Goal: Transaction & Acquisition: Purchase product/service

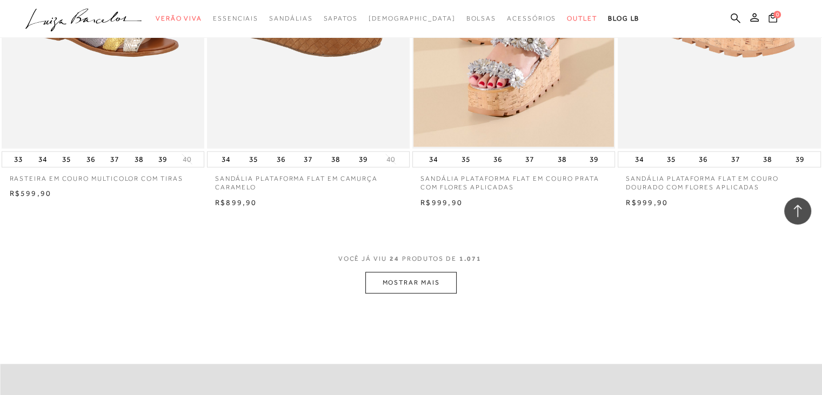
scroll to position [2108, 0]
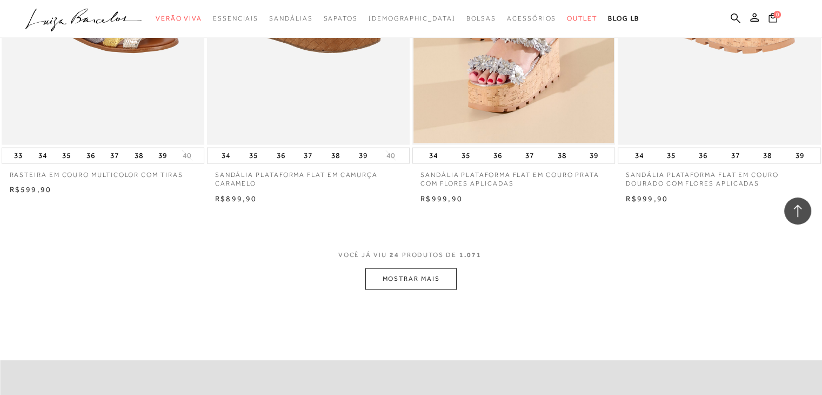
click at [432, 279] on button "MOSTRAR MAIS" at bounding box center [410, 278] width 91 height 21
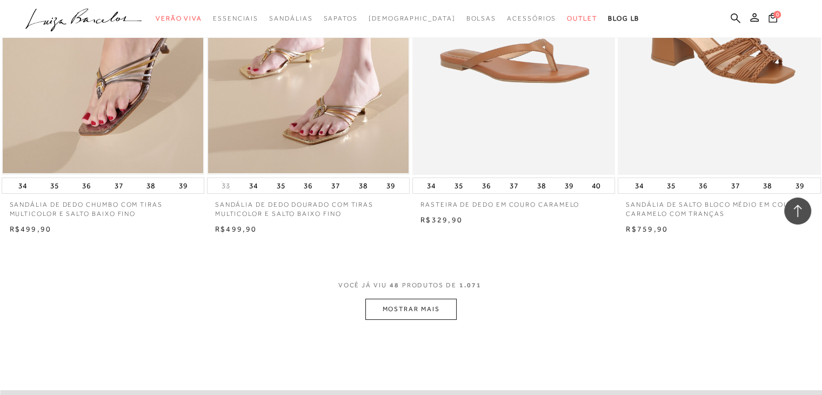
scroll to position [4324, 0]
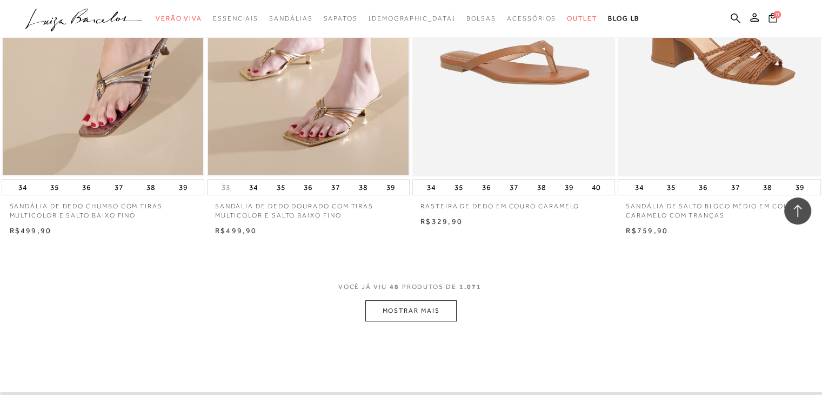
click at [411, 305] on button "MOSTRAR MAIS" at bounding box center [410, 310] width 91 height 21
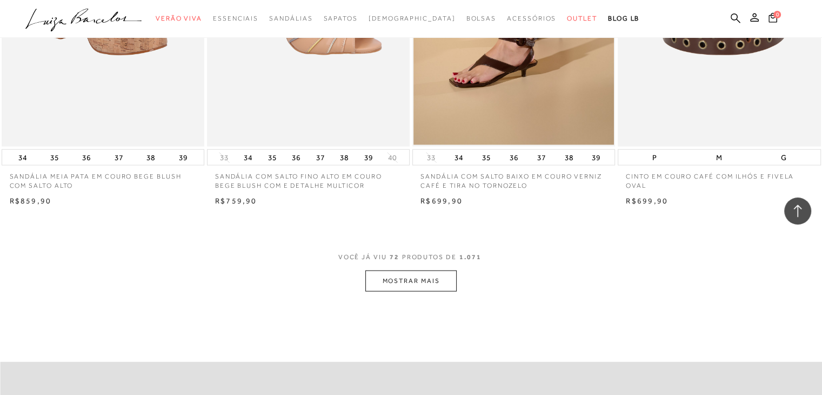
scroll to position [6649, 0]
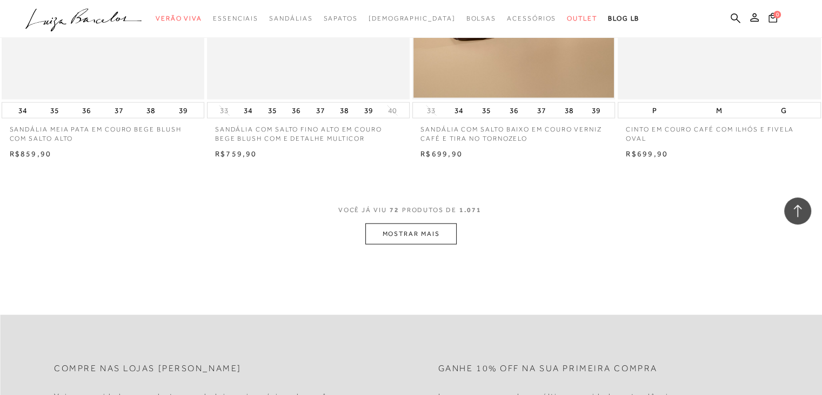
click at [402, 238] on button "MOSTRAR MAIS" at bounding box center [410, 233] width 91 height 21
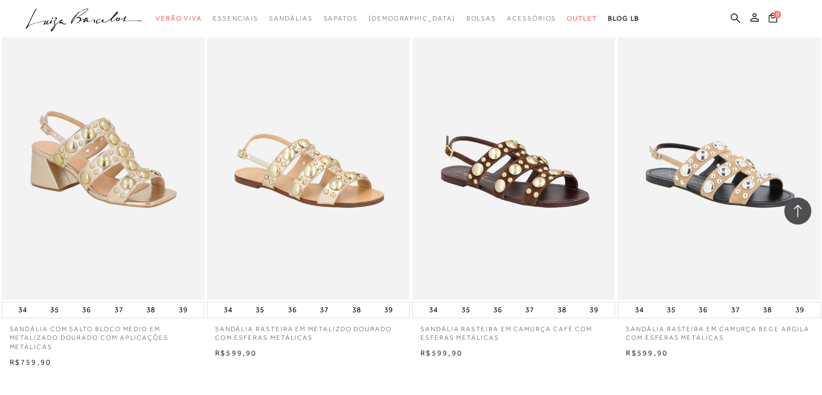
scroll to position [8919, 0]
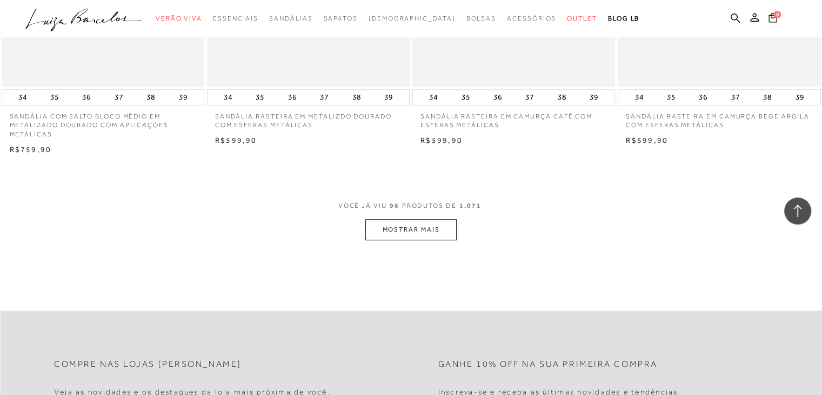
click at [441, 229] on button "MOSTRAR MAIS" at bounding box center [410, 229] width 91 height 21
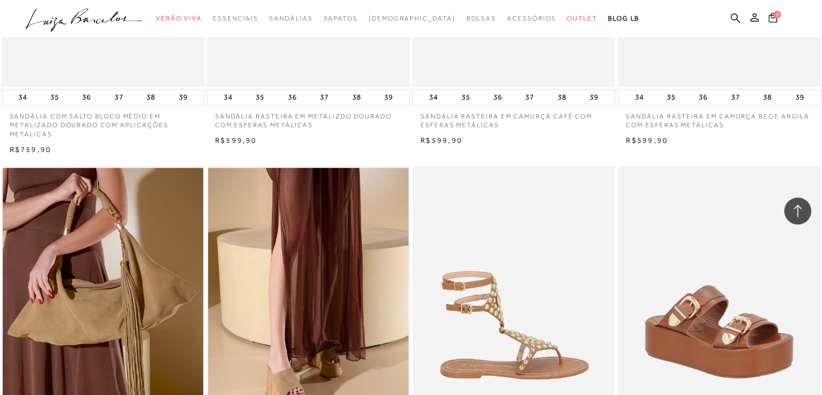
scroll to position [9027, 0]
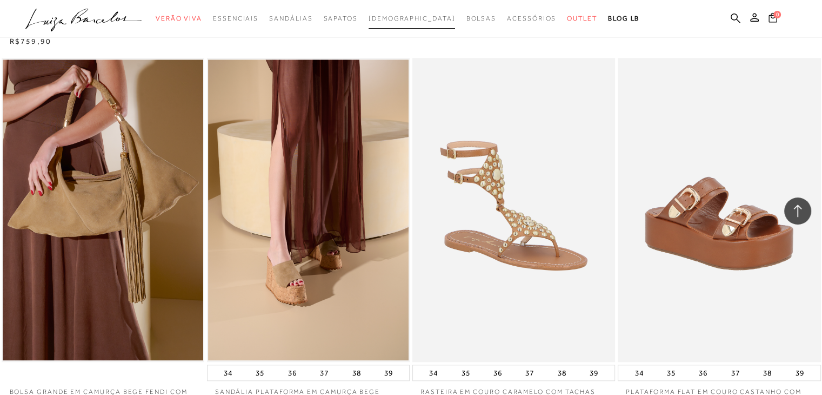
click at [418, 16] on span "[DEMOGRAPHIC_DATA]" at bounding box center [412, 19] width 87 height 8
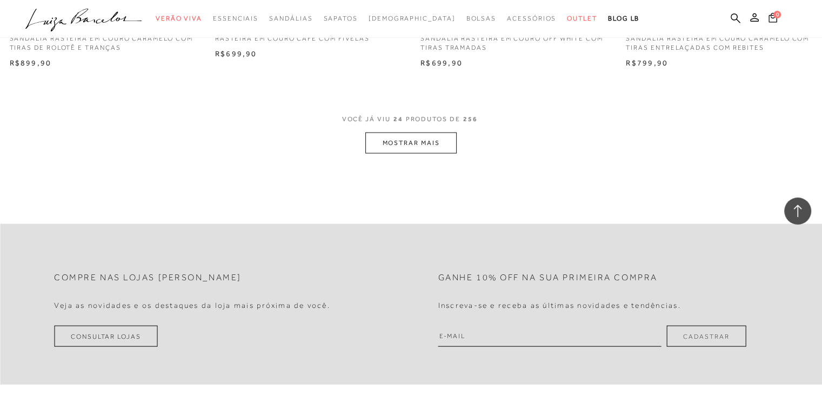
scroll to position [2270, 0]
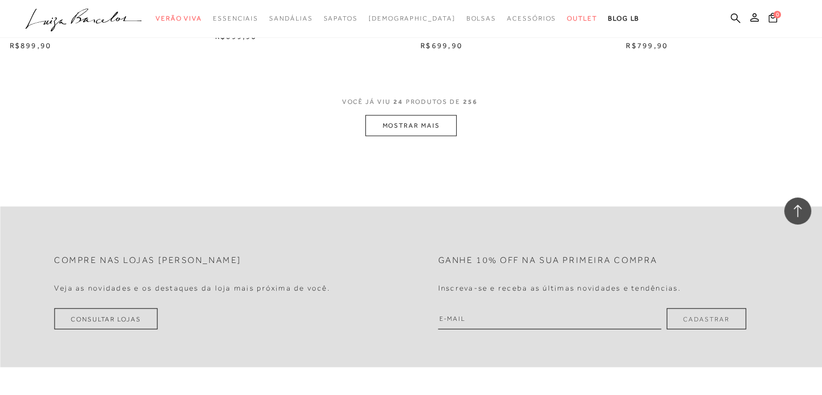
click at [735, 11] on ul ".a{fill-rule:evenodd;} Verão Viva Em alta Favoritos das Influenciadoras Apostas…" at bounding box center [402, 19] width 755 height 20
click at [735, 15] on icon at bounding box center [736, 18] width 10 height 10
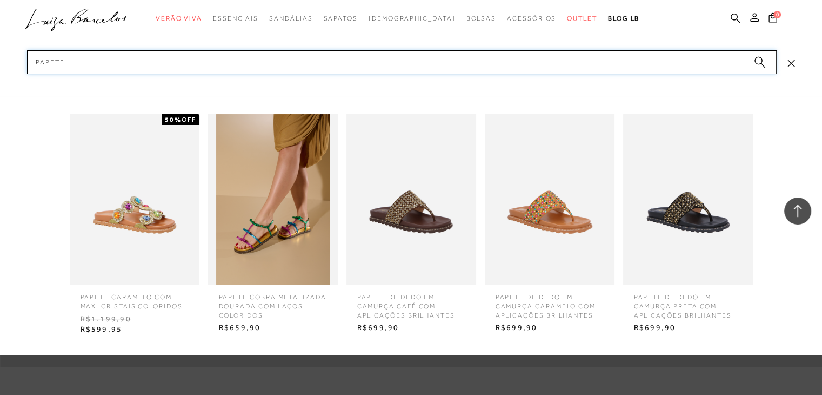
type input "papete"
click at [757, 64] on circle "submit" at bounding box center [759, 61] width 8 height 8
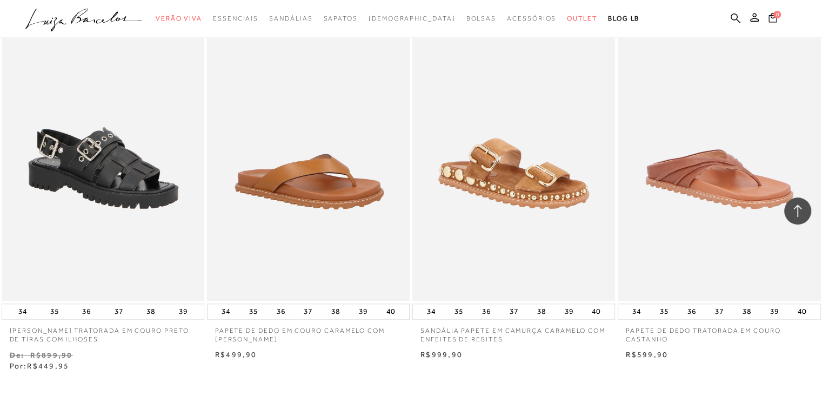
scroll to position [973, 0]
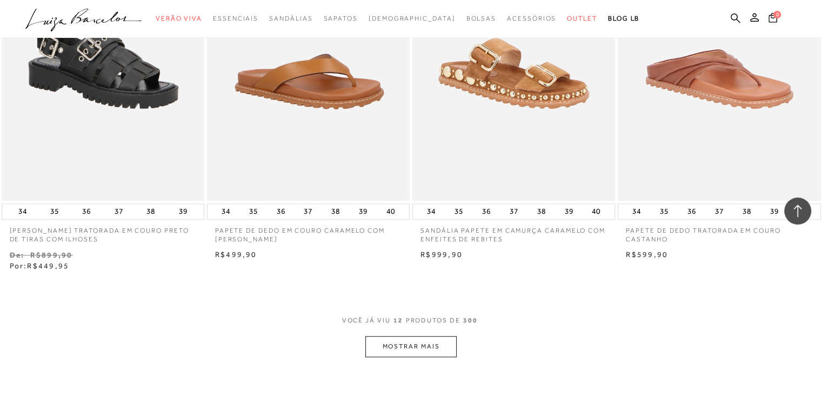
click at [418, 347] on button "MOSTRAR MAIS" at bounding box center [410, 346] width 91 height 21
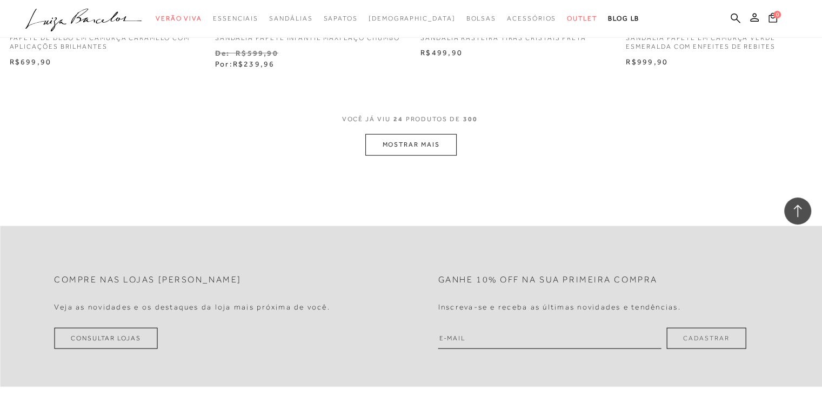
scroll to position [2324, 0]
click at [432, 144] on button "MOSTRAR MAIS" at bounding box center [410, 143] width 91 height 21
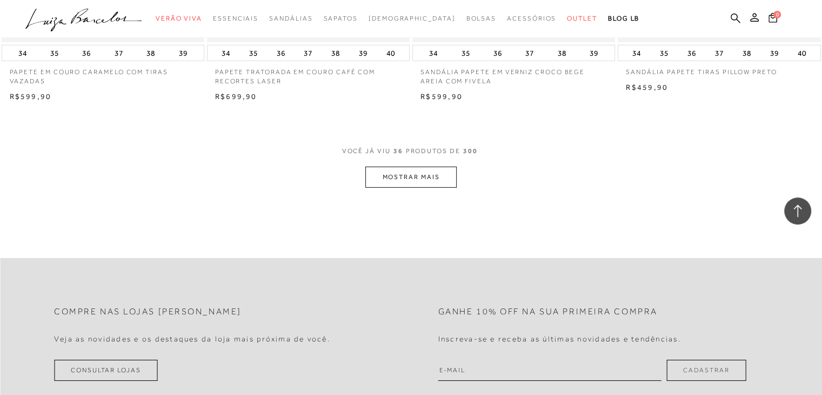
scroll to position [3459, 0]
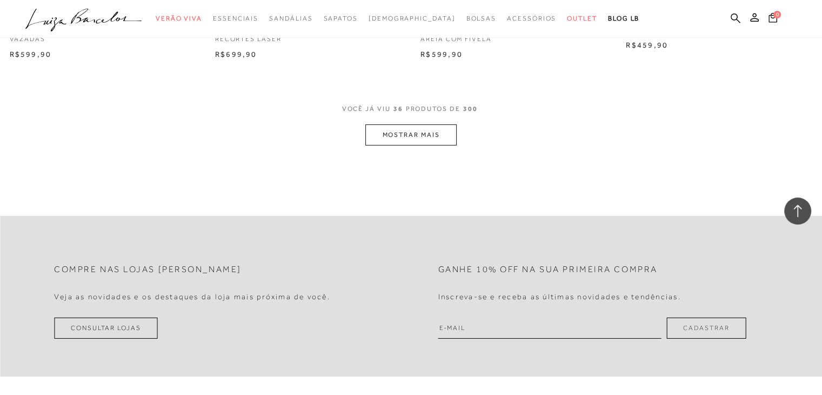
click at [424, 142] on button "MOSTRAR MAIS" at bounding box center [410, 134] width 91 height 21
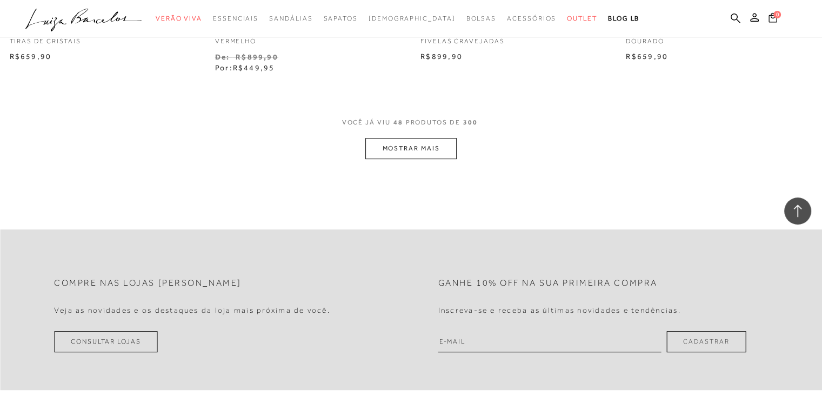
scroll to position [4595, 0]
click at [425, 148] on button "MOSTRAR MAIS" at bounding box center [410, 146] width 91 height 21
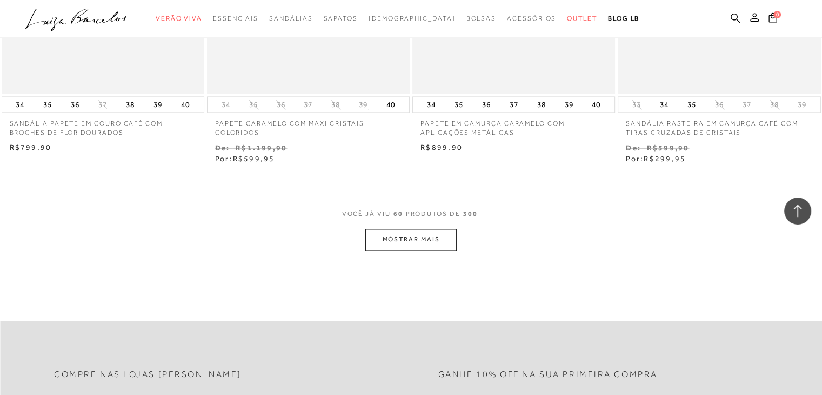
scroll to position [5668, 0]
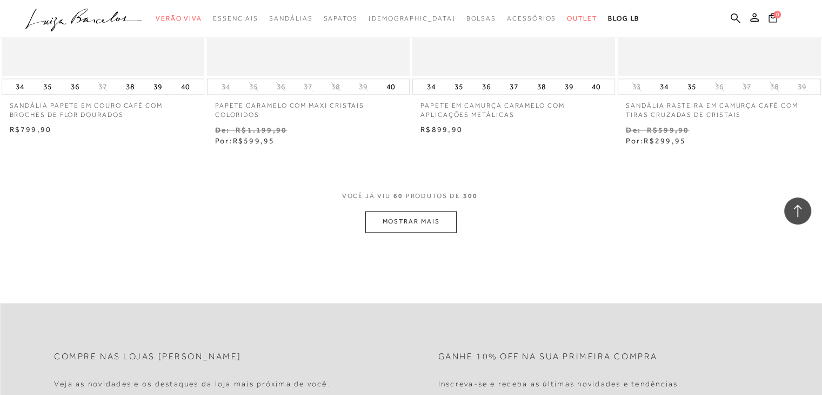
click at [422, 223] on button "MOSTRAR MAIS" at bounding box center [410, 221] width 91 height 21
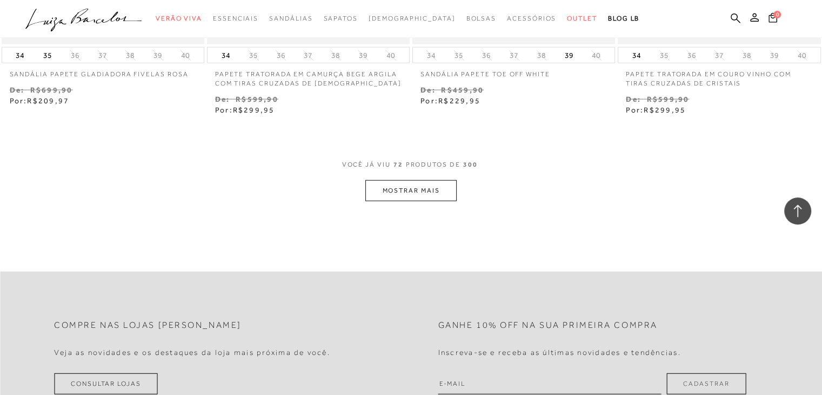
scroll to position [6857, 0]
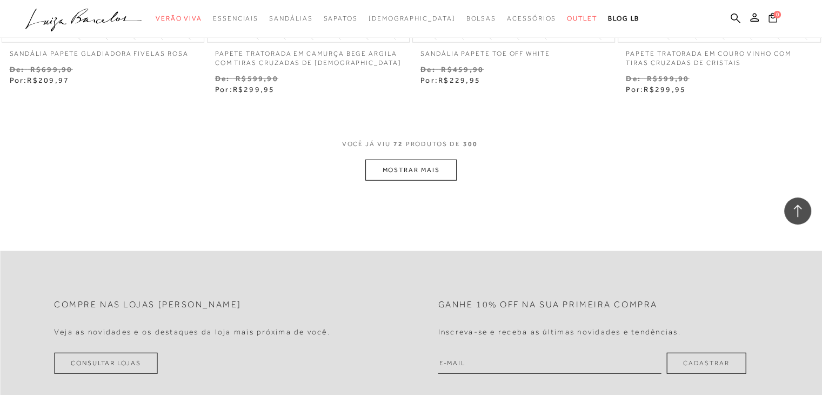
click at [428, 164] on button "MOSTRAR MAIS" at bounding box center [410, 169] width 91 height 21
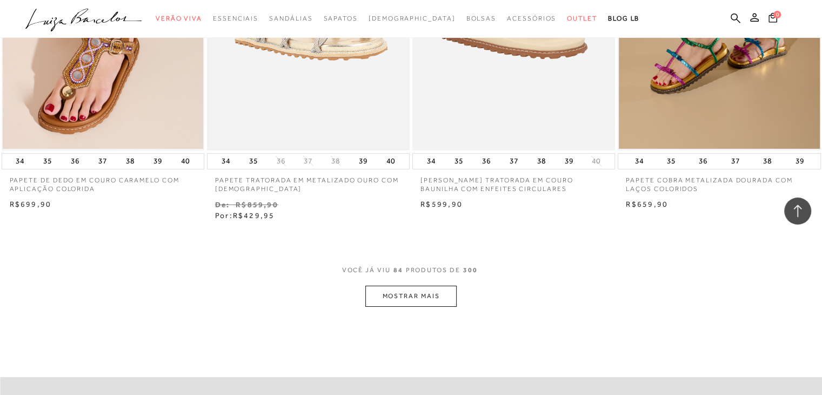
scroll to position [7884, 0]
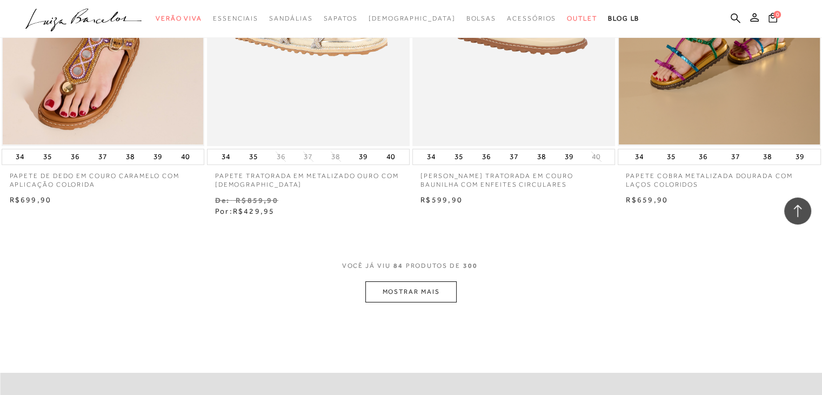
click at [424, 292] on button "MOSTRAR MAIS" at bounding box center [410, 291] width 91 height 21
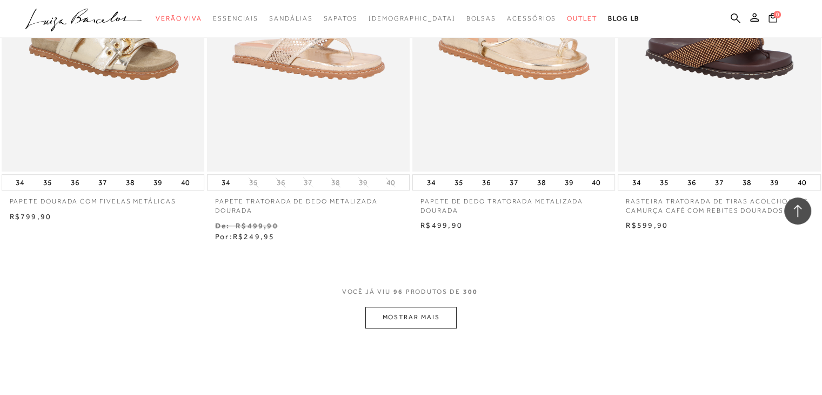
scroll to position [9073, 0]
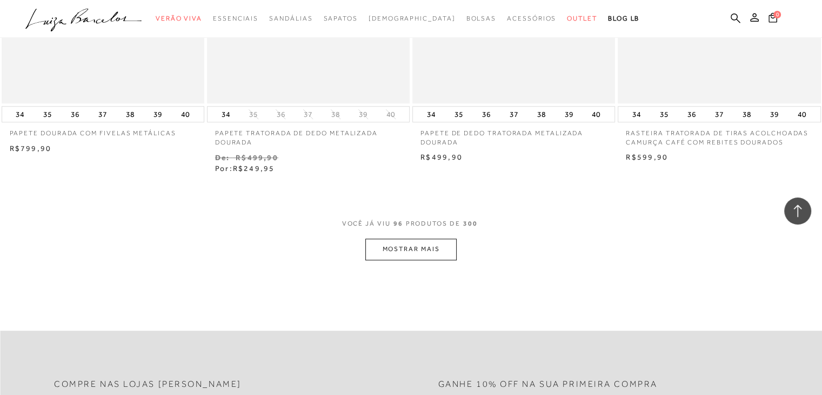
click at [428, 249] on button "MOSTRAR MAIS" at bounding box center [410, 248] width 91 height 21
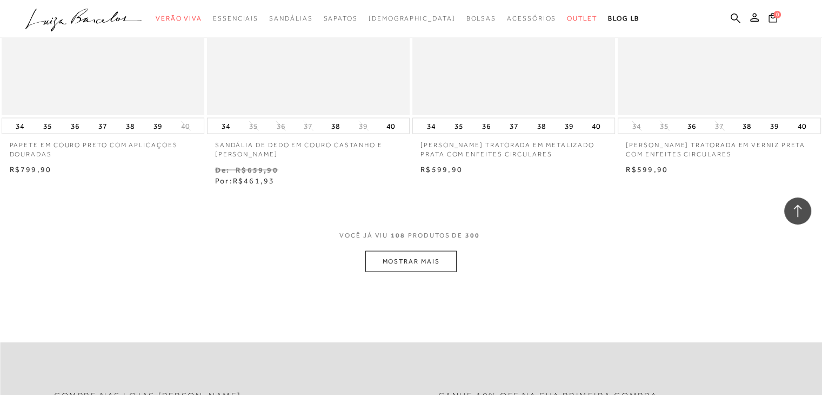
scroll to position [10533, 0]
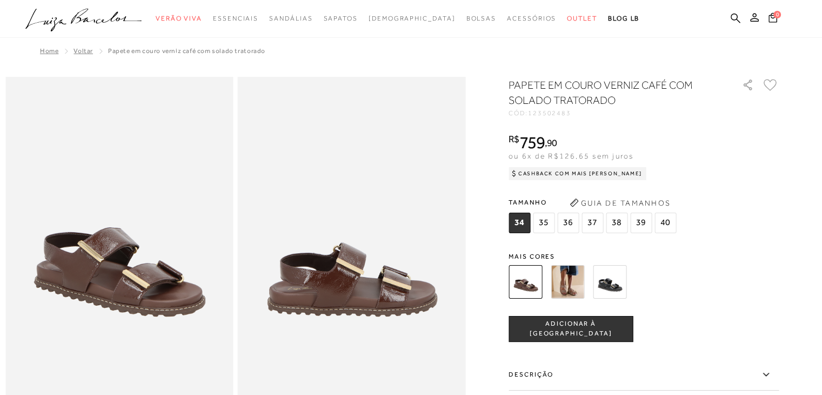
click at [573, 280] on img at bounding box center [568, 282] width 34 height 34
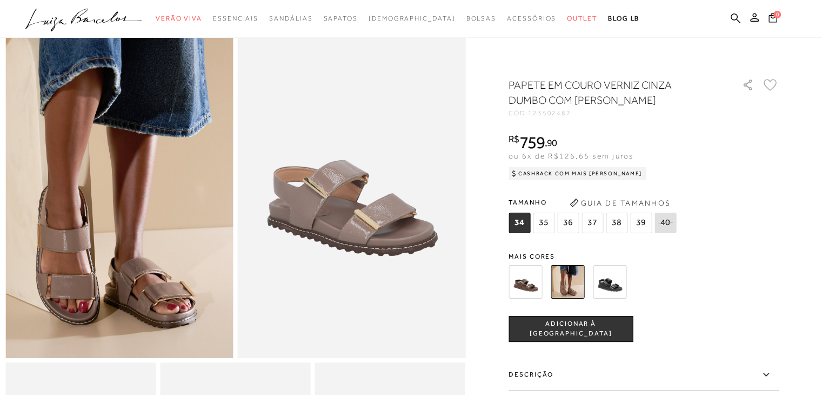
scroll to position [108, 0]
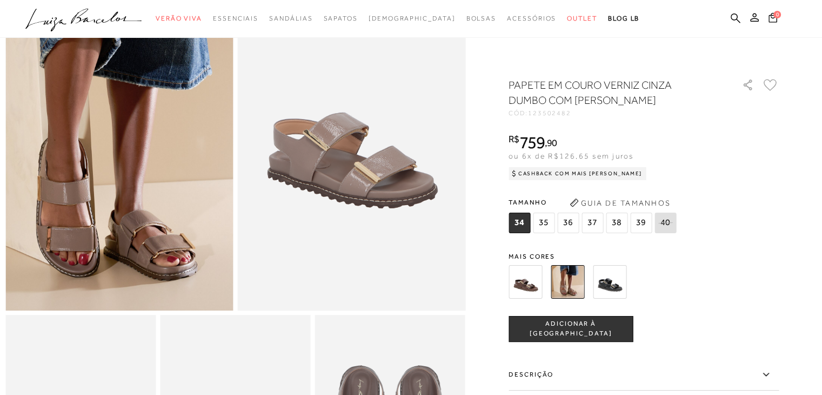
click at [530, 278] on img at bounding box center [526, 282] width 34 height 34
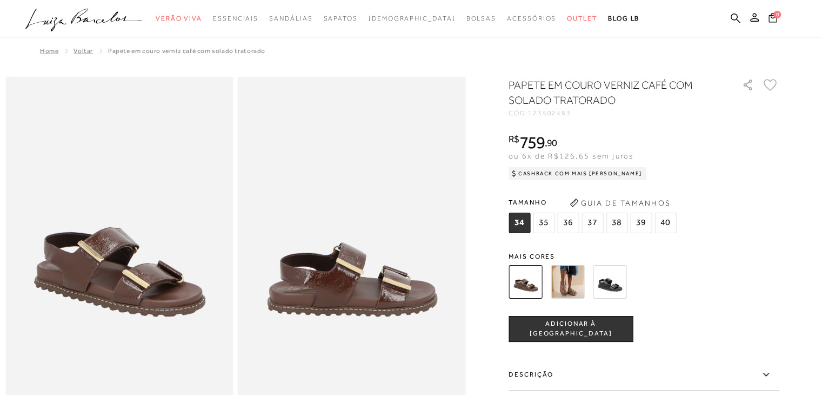
click at [590, 287] on div at bounding box center [630, 282] width 251 height 40
click at [609, 285] on img at bounding box center [610, 282] width 34 height 34
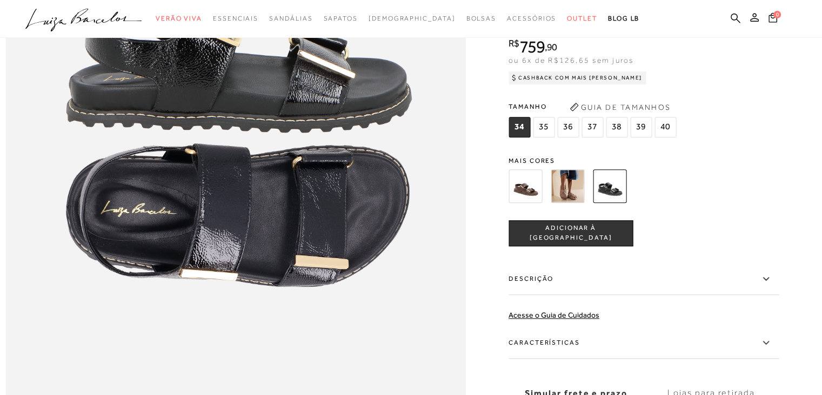
scroll to position [703, 0]
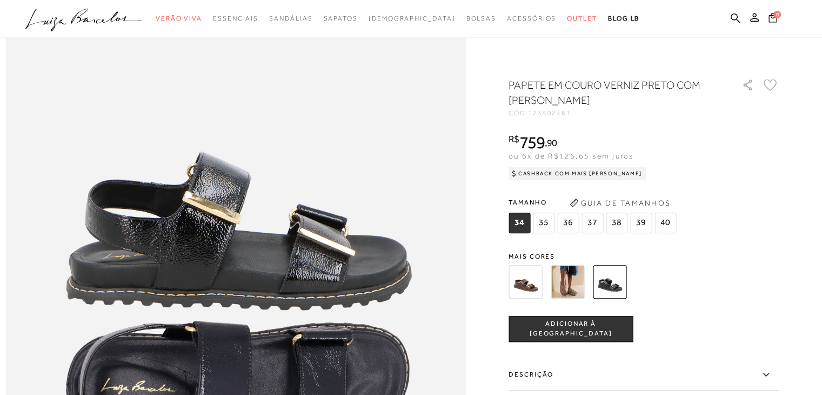
click at [575, 278] on img at bounding box center [568, 282] width 34 height 34
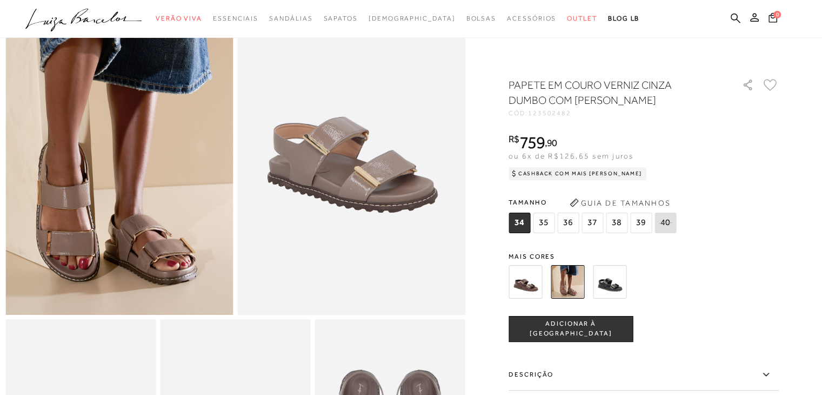
scroll to position [108, 0]
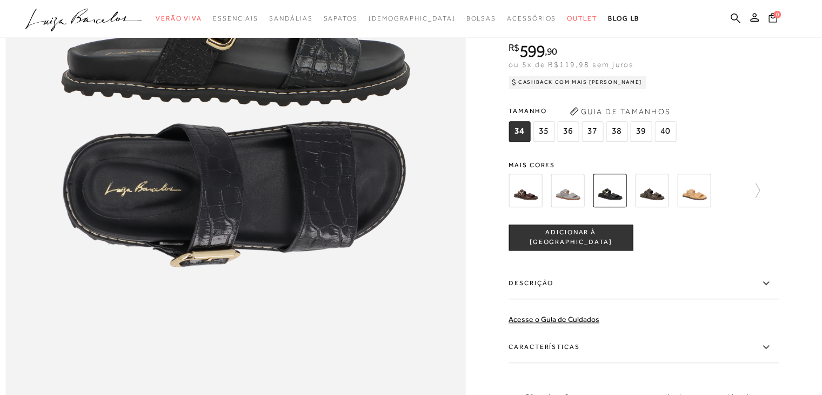
scroll to position [865, 0]
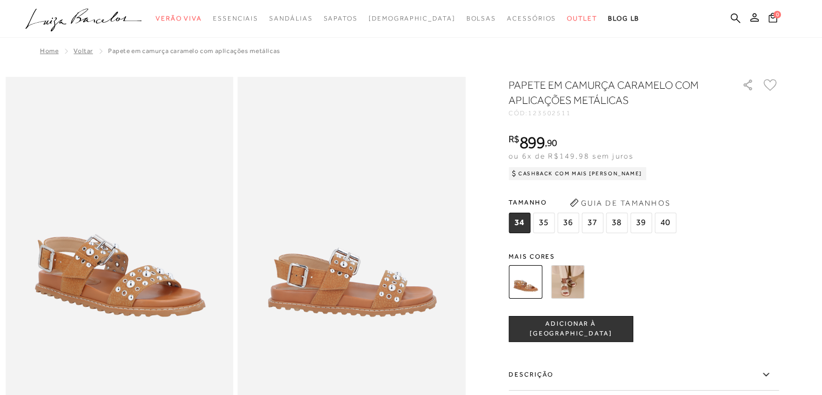
click at [575, 285] on img at bounding box center [568, 282] width 34 height 34
